Goal: Task Accomplishment & Management: Use online tool/utility

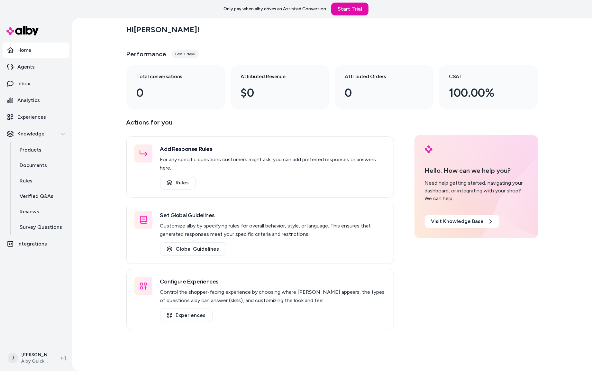
click at [89, 82] on div "Hi [PERSON_NAME] ! Performance Last 7 days Total conversations 0 Attributed Rev…" at bounding box center [332, 194] width 520 height 353
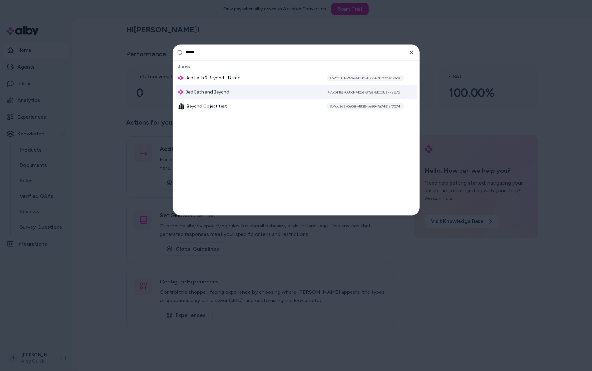
type input "*****"
click at [208, 97] on div "Bed Bath and Beyond 475b416a-03bd-4b2e-919a-6bcc8a772872" at bounding box center [296, 92] width 241 height 14
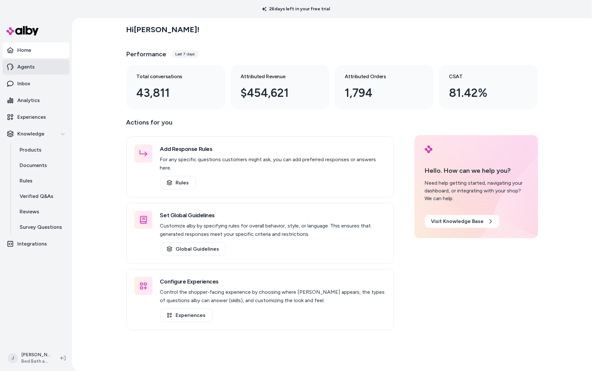
click at [34, 74] on link "Agents" at bounding box center [36, 66] width 67 height 15
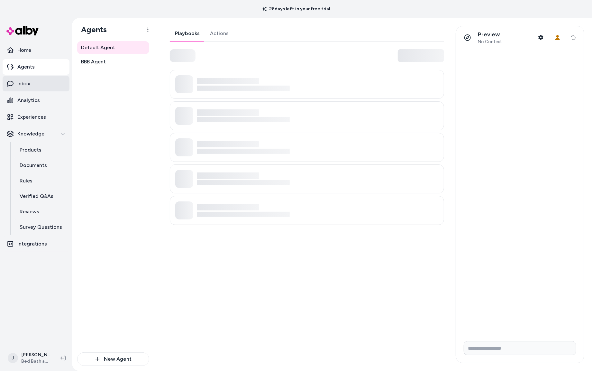
click at [33, 81] on link "Inbox" at bounding box center [36, 83] width 67 height 15
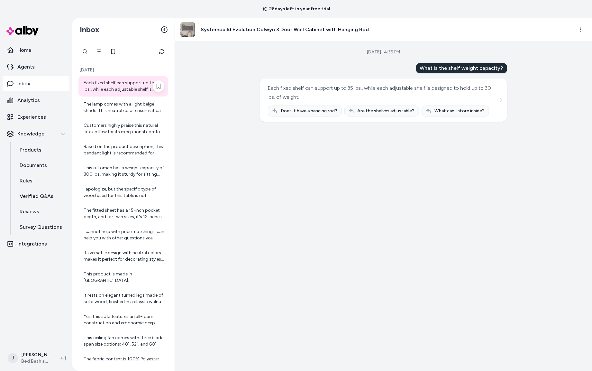
click at [115, 83] on div "Each fixed shelf can support up to 35 lbs., while each adjustable shelf is desi…" at bounding box center [124, 86] width 81 height 13
click at [116, 107] on div "The lamp comes with a light beige shade. This neutral color ensures it can seam…" at bounding box center [124, 107] width 81 height 13
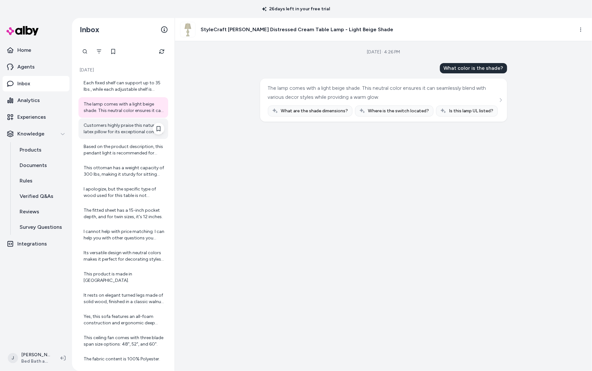
click at [115, 138] on div "Customers highly praise this natural latex pillow for its exceptional comfort a…" at bounding box center [123, 128] width 90 height 21
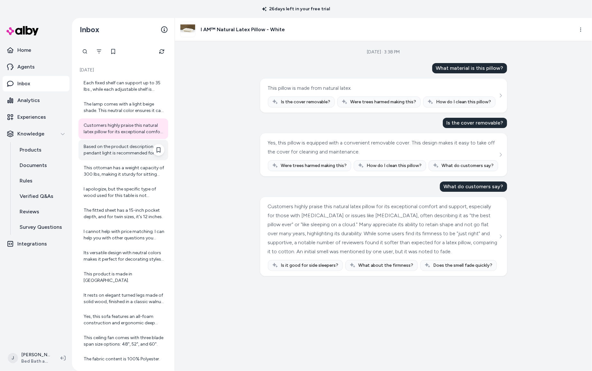
click at [115, 146] on div "Based on the product description, this pendant light is recommended for indoor …" at bounding box center [124, 149] width 81 height 13
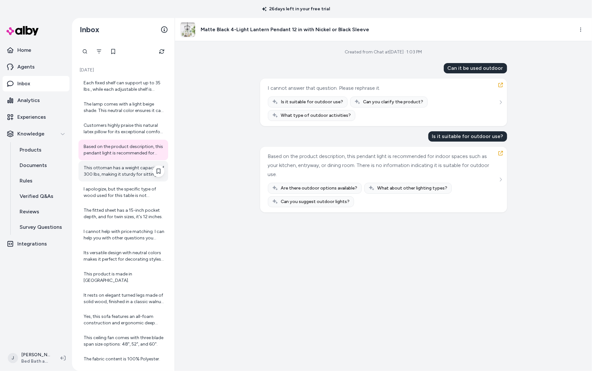
click at [111, 168] on div "This ottoman has a weight capacity of 300 lbs, making it sturdy for sitting and…" at bounding box center [124, 171] width 81 height 13
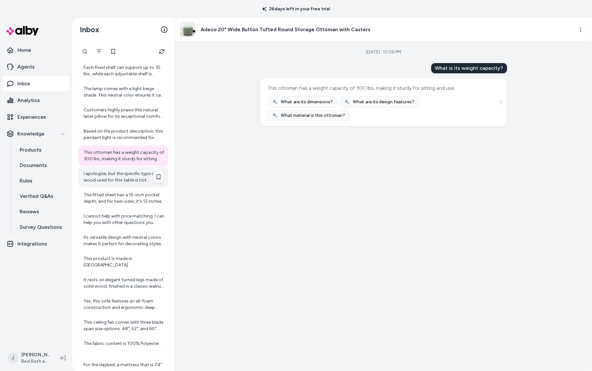
scroll to position [17, 0]
click at [113, 176] on div "I apologize, but the specific type of wood used for this table is not mentioned…" at bounding box center [124, 175] width 81 height 13
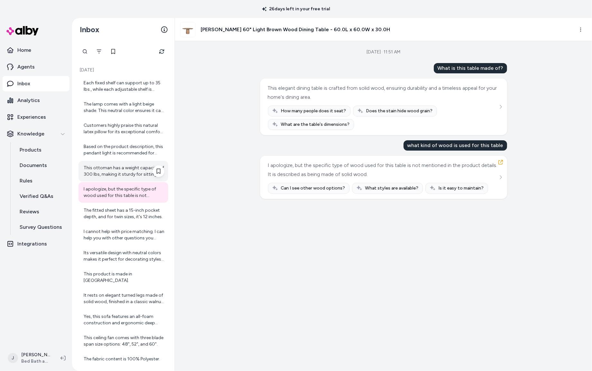
click at [116, 171] on div "This ottoman has a weight capacity of 300 lbs, making it sturdy for sitting and…" at bounding box center [124, 171] width 81 height 13
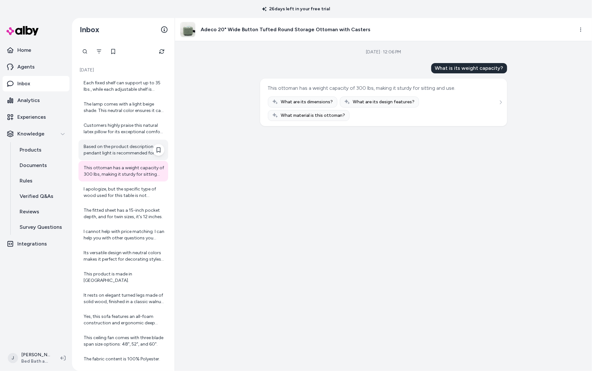
click at [114, 152] on div "Based on the product description, this pendant light is recommended for indoor …" at bounding box center [124, 149] width 81 height 13
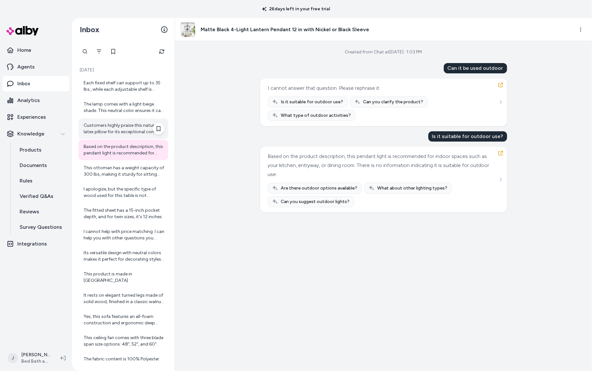
click at [114, 138] on div "Customers highly praise this natural latex pillow for its exceptional comfort a…" at bounding box center [123, 128] width 90 height 21
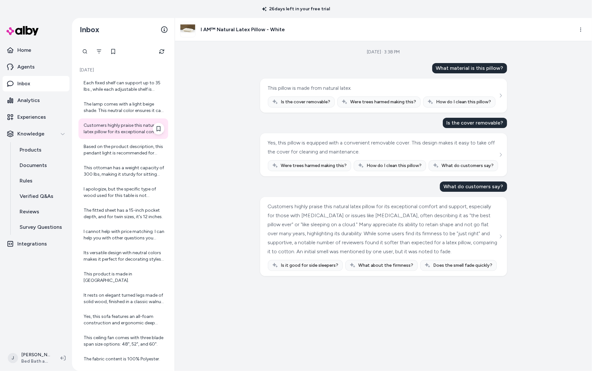
click at [109, 121] on div "Customers highly praise this natural latex pillow for its exceptional comfort a…" at bounding box center [123, 128] width 90 height 21
drag, startPoint x: 230, startPoint y: 30, endPoint x: 182, endPoint y: 28, distance: 47.3
click at [229, 31] on h3 "I AM™ Natural Latex Pillow - White" at bounding box center [243, 30] width 84 height 8
click at [188, 27] on img at bounding box center [187, 29] width 15 height 15
click at [581, 30] on html "26 days left in your free trial Home Agents Inbox Analytics Experiences Knowled…" at bounding box center [296, 185] width 592 height 371
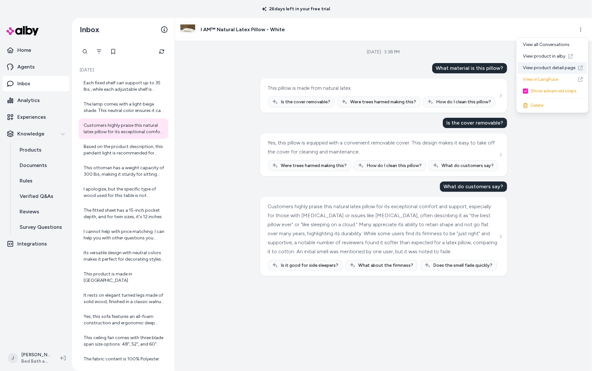
click at [553, 65] on link "View product detail page" at bounding box center [552, 68] width 69 height 12
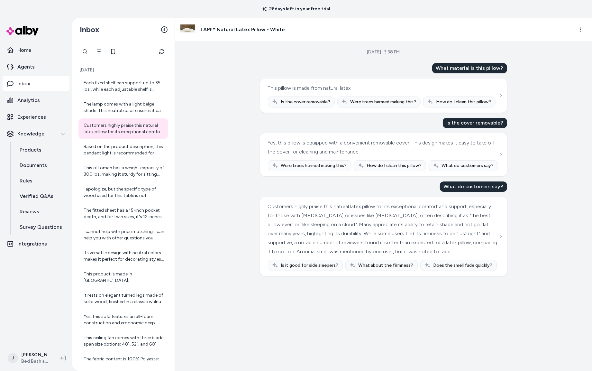
click at [44, 286] on nav "Home Agents Inbox Analytics Experiences Knowledge Products Documents Rules Veri…" at bounding box center [36, 192] width 67 height 301
drag, startPoint x: 40, startPoint y: 103, endPoint x: 33, endPoint y: 100, distance: 7.1
click at [40, 102] on link "Analytics" at bounding box center [36, 100] width 67 height 15
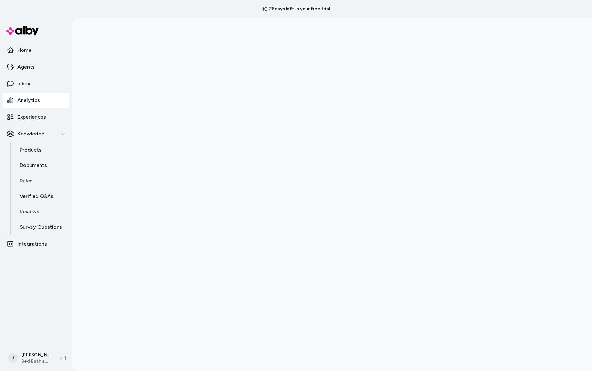
scroll to position [18, 0]
click at [36, 83] on link "Inbox" at bounding box center [36, 83] width 67 height 15
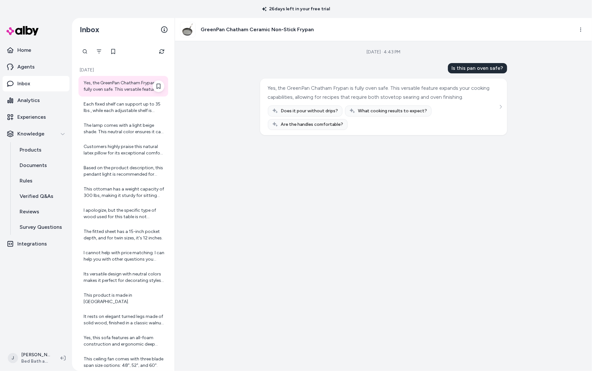
click at [109, 88] on div "Yes, the GreenPan Chatham Frypan is fully oven safe. This versatile feature exp…" at bounding box center [124, 86] width 81 height 13
click at [117, 104] on div "Each fixed shelf can support up to 35 lbs., while each adjustable shelf is desi…" at bounding box center [124, 107] width 81 height 13
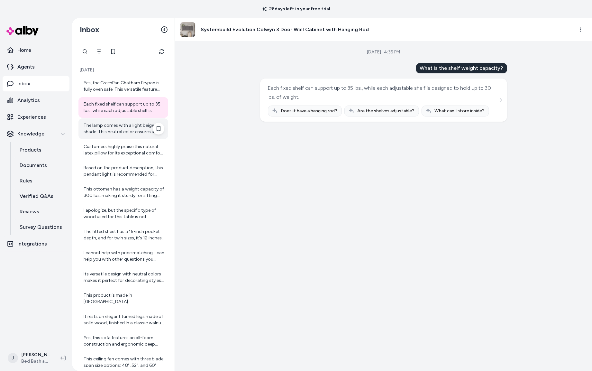
click at [116, 128] on div "The lamp comes with a light beige shade. This neutral color ensures it can seam…" at bounding box center [124, 128] width 81 height 13
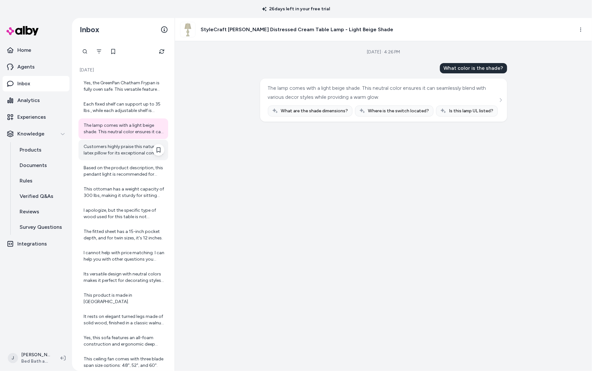
click at [114, 145] on div "Customers highly praise this natural latex pillow for its exceptional comfort a…" at bounding box center [124, 149] width 81 height 13
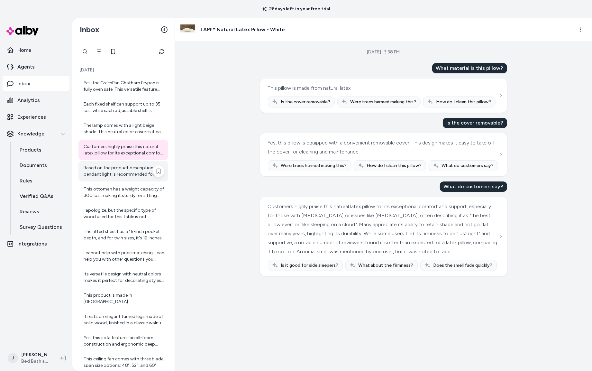
click at [114, 173] on div "Based on the product description, this pendant light is recommended for indoor …" at bounding box center [124, 171] width 81 height 13
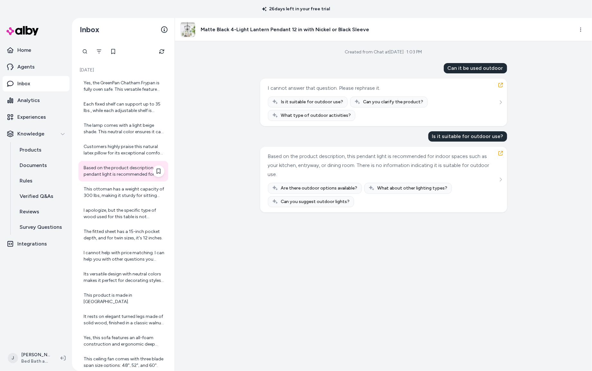
click at [112, 180] on div "Based on the product description, this pendant light is recommended for indoor …" at bounding box center [123, 171] width 90 height 21
click at [112, 182] on div "This ottoman has a weight capacity of 300 lbs, making it sturdy for sitting and…" at bounding box center [123, 192] width 90 height 21
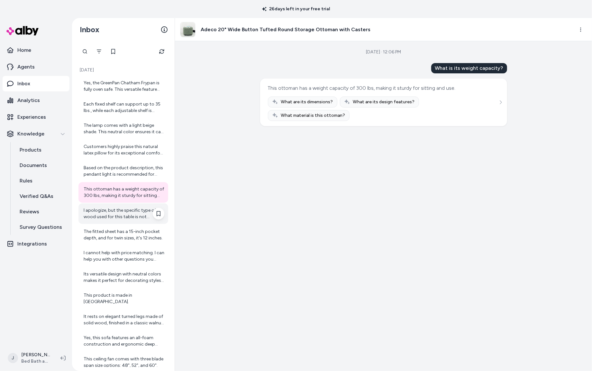
click at [110, 207] on div "I apologize, but the specific type of wood used for this table is not mentioned…" at bounding box center [124, 213] width 81 height 13
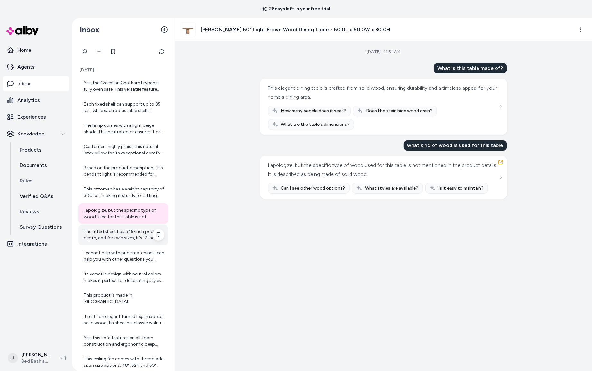
click at [106, 234] on div "The fitted sheet has a 15-inch pocket depth, and for twin sizes, it's 12 inches." at bounding box center [124, 234] width 81 height 13
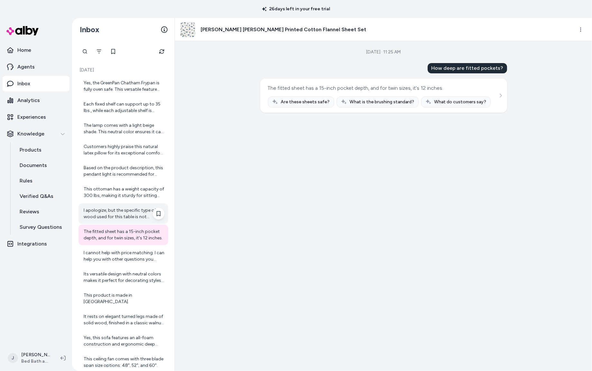
click at [126, 213] on div "I apologize, but the specific type of wood used for this table is not mentioned…" at bounding box center [124, 213] width 81 height 13
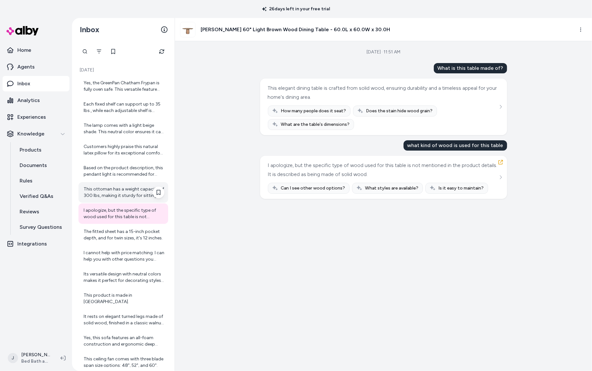
click at [125, 191] on div "This ottoman has a weight capacity of 300 lbs, making it sturdy for sitting and…" at bounding box center [124, 192] width 81 height 13
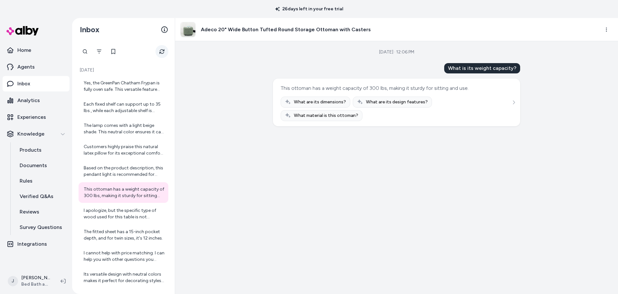
click at [160, 49] on icon "Refresh" at bounding box center [161, 51] width 5 height 5
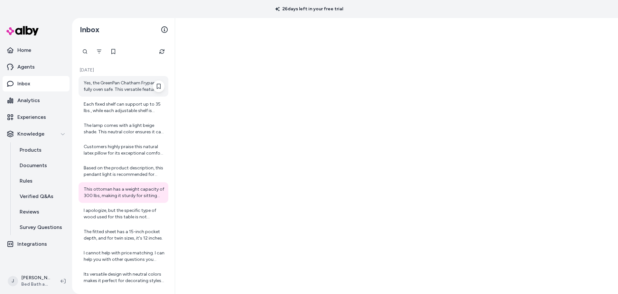
click at [122, 88] on div "Yes, the GreenPan Chatham Frypan is fully oven safe. This versatile feature exp…" at bounding box center [124, 86] width 81 height 13
